Goal: Find specific page/section: Find specific page/section

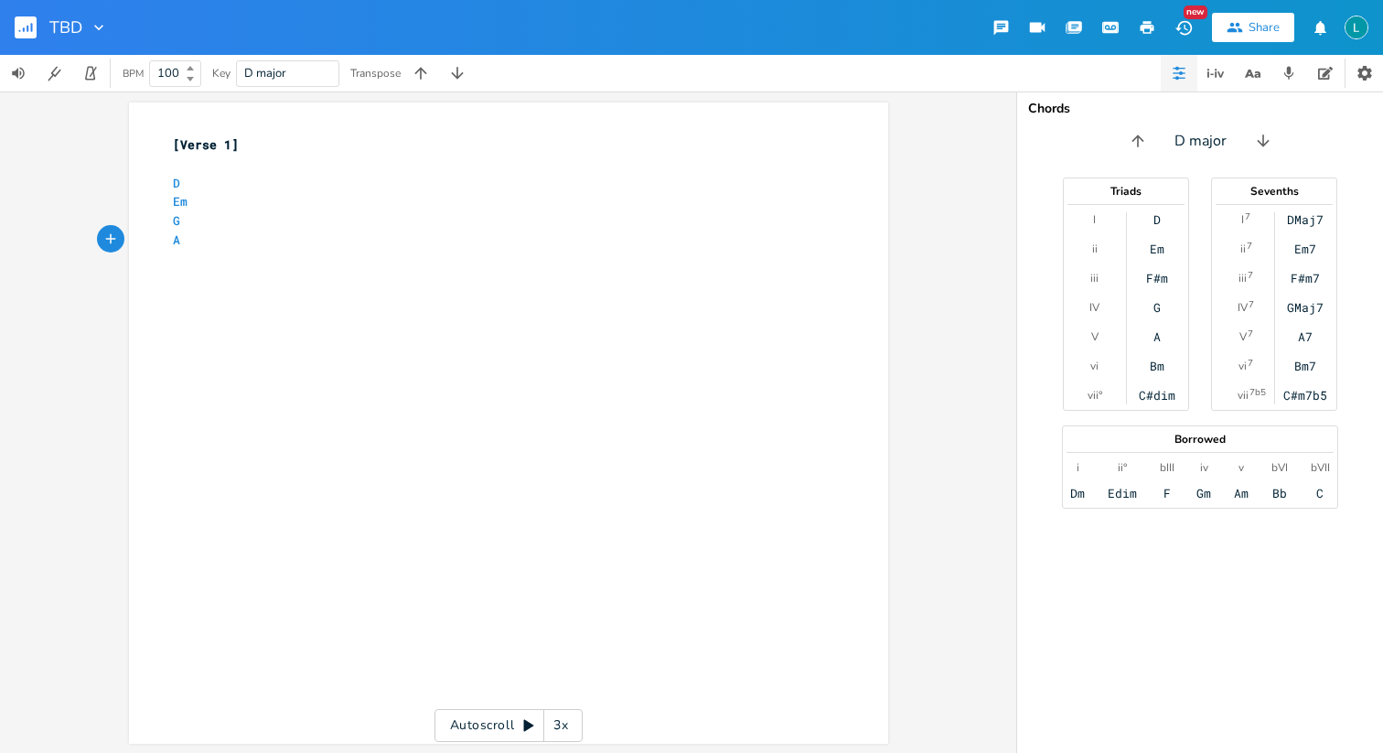
scroll to position [0, 8]
